Goal: Transaction & Acquisition: Obtain resource

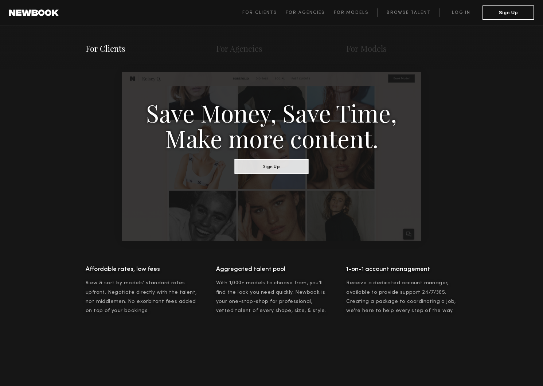
scroll to position [377, 0]
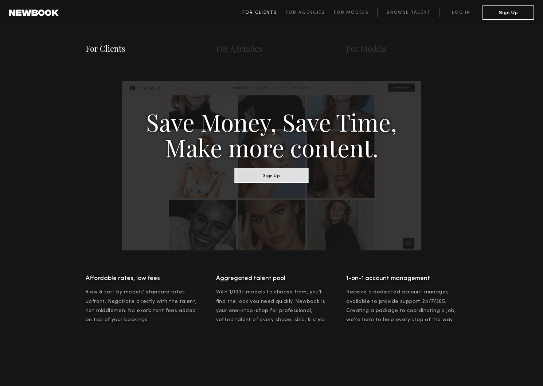
click at [268, 11] on span "For Clients" at bounding box center [259, 13] width 35 height 4
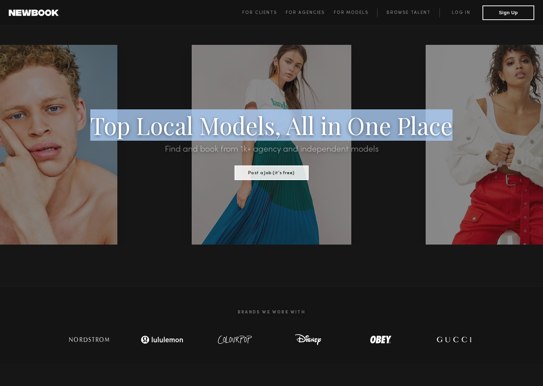
drag, startPoint x: 452, startPoint y: 131, endPoint x: 96, endPoint y: 133, distance: 356.6
click at [96, 133] on h1 "Top Local Models, All in One Place" at bounding box center [272, 125] width 462 height 23
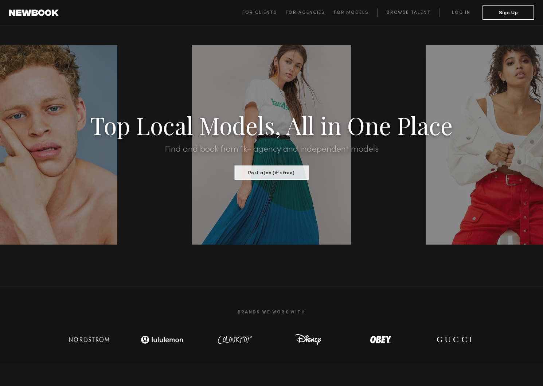
click at [311, 13] on span "For Agencies" at bounding box center [305, 13] width 39 height 4
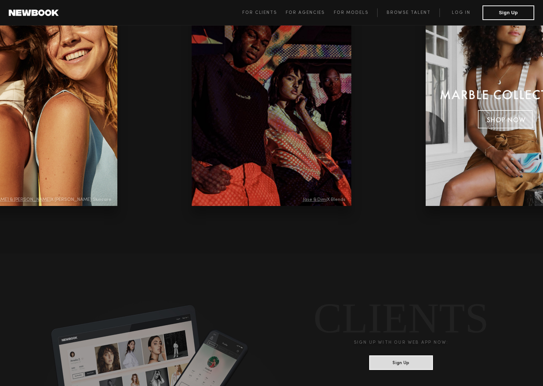
scroll to position [1898, 0]
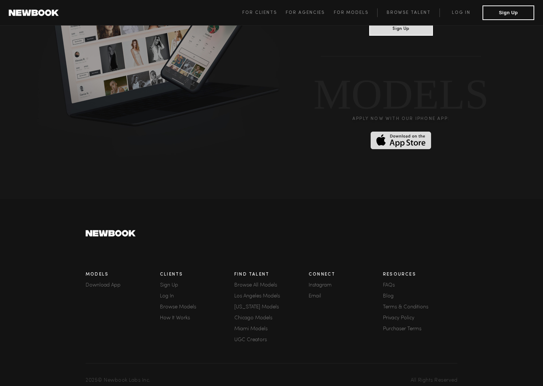
drag, startPoint x: 185, startPoint y: 240, endPoint x: 89, endPoint y: 216, distance: 99.7
click at [89, 216] on footer "Models Download App Clients Sign Up Log In Browse Models How It Works Find Tale…" at bounding box center [271, 297] width 543 height 197
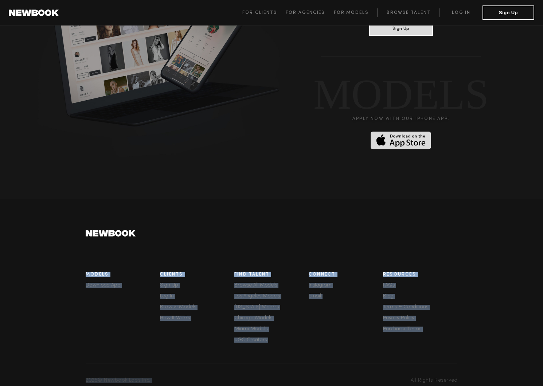
drag, startPoint x: 432, startPoint y: 347, endPoint x: 66, endPoint y: 251, distance: 378.8
click at [66, 251] on footer "Models Download App Clients Sign Up Log In Browse Models How It Works Find Tale…" at bounding box center [271, 297] width 543 height 197
click at [62, 246] on footer "Models Download App Clients Sign Up Log In Browse Models How It Works Find Tale…" at bounding box center [271, 297] width 543 height 197
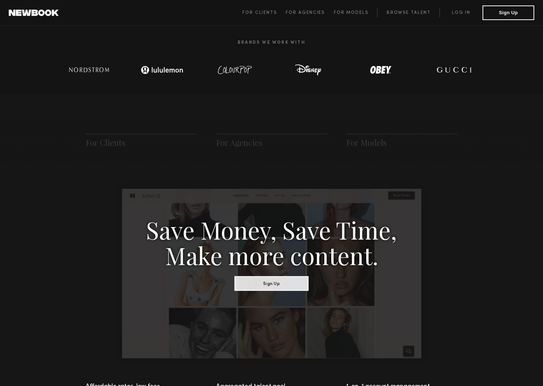
scroll to position [0, 0]
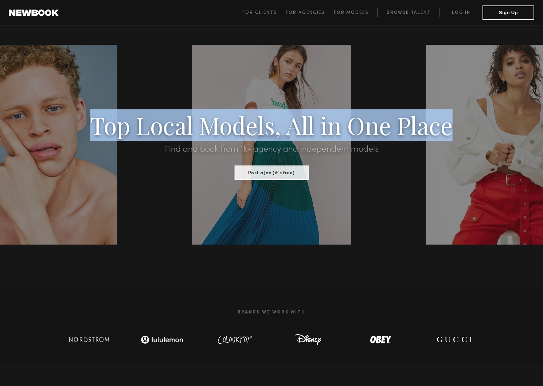
drag, startPoint x: 454, startPoint y: 130, endPoint x: 94, endPoint y: 120, distance: 360.0
click at [94, 120] on h1 "Top Local Models, All in One Place" at bounding box center [272, 125] width 462 height 23
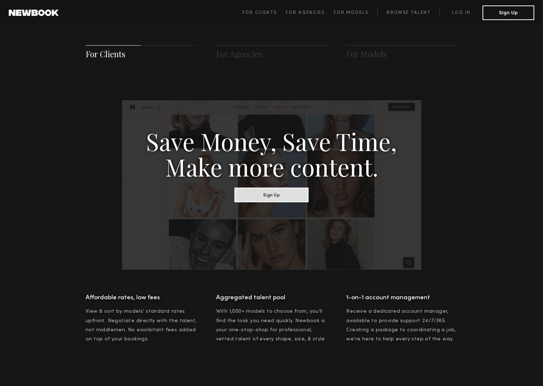
scroll to position [279, 0]
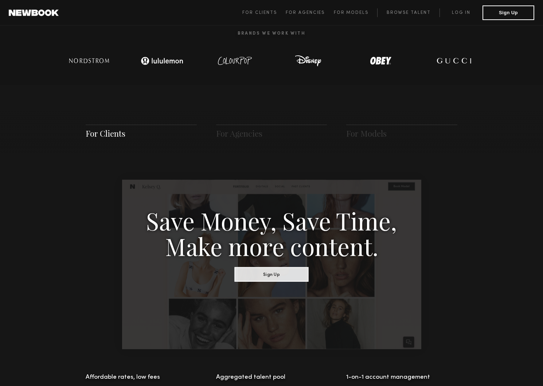
click at [103, 134] on span "For Clients" at bounding box center [106, 133] width 40 height 11
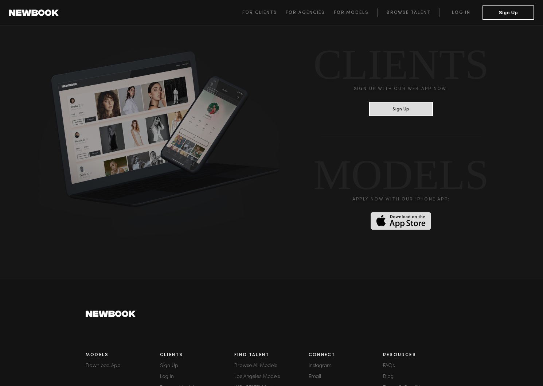
scroll to position [1898, 0]
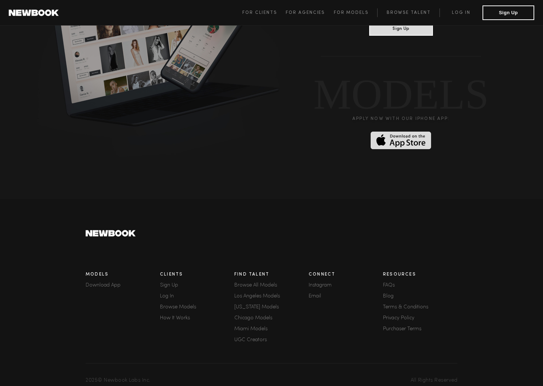
click at [267, 283] on link "Browse All Models" at bounding box center [271, 285] width 74 height 5
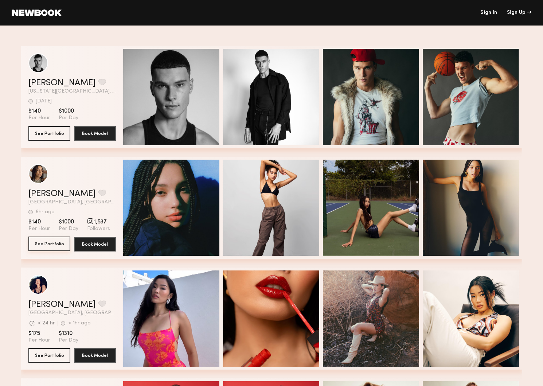
click at [55, 246] on button "See Portfolio" at bounding box center [49, 243] width 42 height 15
click at [34, 14] on link at bounding box center [37, 12] width 50 height 7
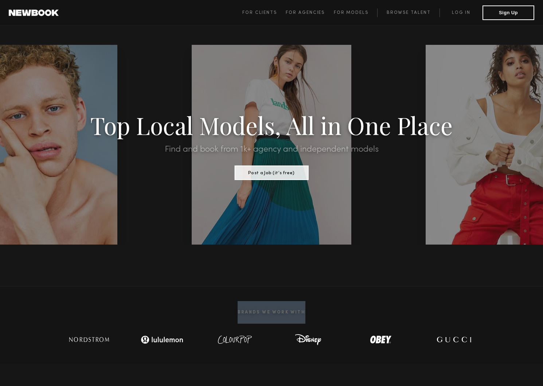
drag, startPoint x: 309, startPoint y: 312, endPoint x: 232, endPoint y: 310, distance: 76.5
click at [232, 310] on h2 "Brands We Work With" at bounding box center [271, 312] width 437 height 23
click at [308, 314] on h2 "Brands We Work With" at bounding box center [271, 312] width 437 height 23
drag, startPoint x: 306, startPoint y: 313, endPoint x: 216, endPoint y: 312, distance: 90.3
click at [216, 312] on h2 "Brands We Work With" at bounding box center [271, 312] width 437 height 23
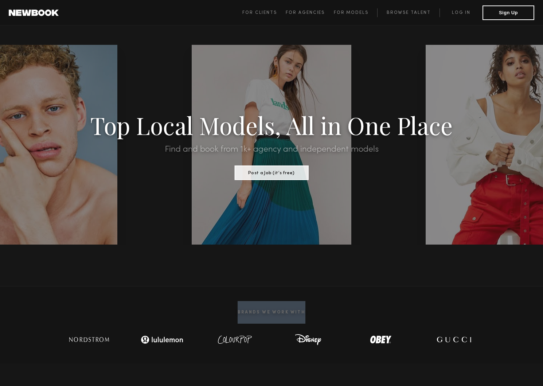
click at [302, 308] on h2 "Brands We Work With" at bounding box center [271, 312] width 437 height 23
drag, startPoint x: 313, startPoint y: 315, endPoint x: 235, endPoint y: 309, distance: 77.4
click at [235, 309] on h2 "Brands We Work With" at bounding box center [271, 312] width 437 height 23
click at [309, 310] on h2 "Brands We Work With" at bounding box center [271, 312] width 437 height 23
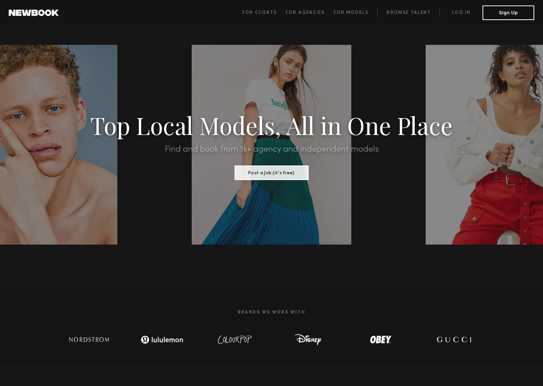
click at [160, 14] on header "For Clients For Agencies For Models Browse Talent Log in Sign Up ☰" at bounding box center [271, 12] width 543 height 25
click at [96, 304] on h2 "Brands We Work With" at bounding box center [271, 312] width 437 height 23
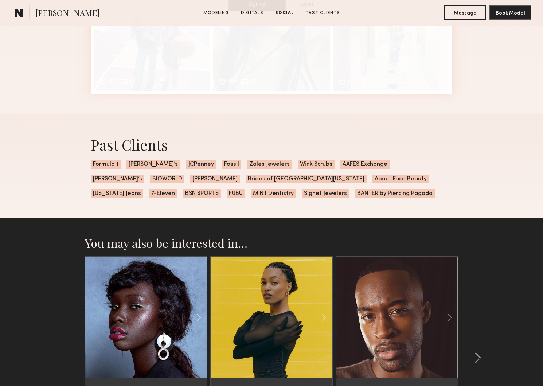
scroll to position [1368, 0]
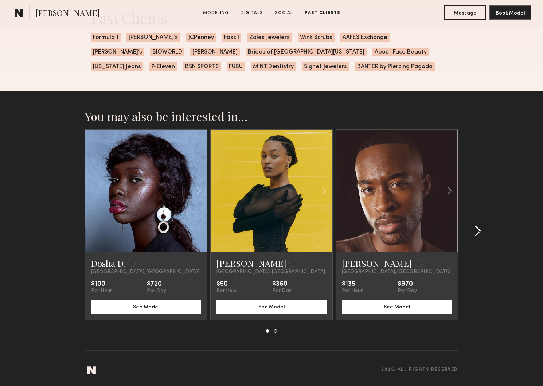
click at [476, 232] on common-icon at bounding box center [477, 231] width 7 height 12
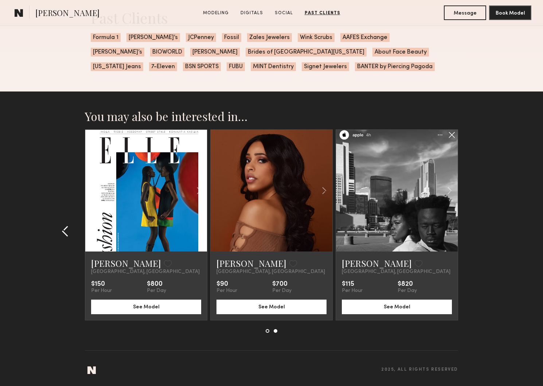
click at [63, 230] on common-icon at bounding box center [65, 231] width 7 height 12
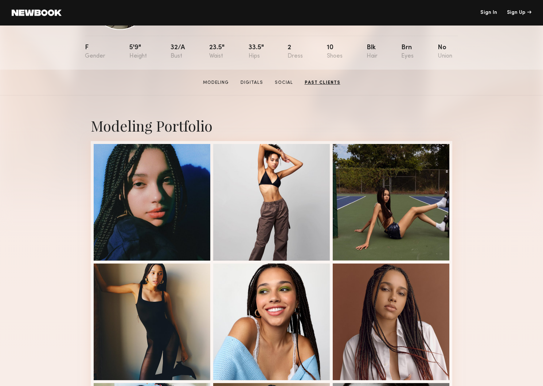
scroll to position [0, 0]
